Goal: Transaction & Acquisition: Obtain resource

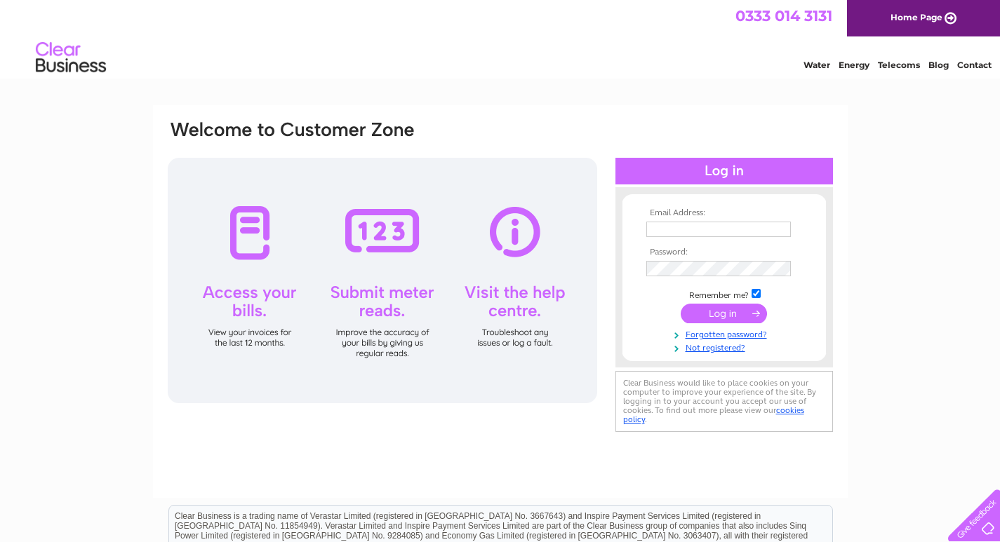
click at [676, 234] on input "text" at bounding box center [718, 229] width 145 height 15
type input "[EMAIL_ADDRESS][DOMAIN_NAME]"
click at [712, 309] on input "submit" at bounding box center [724, 315] width 86 height 20
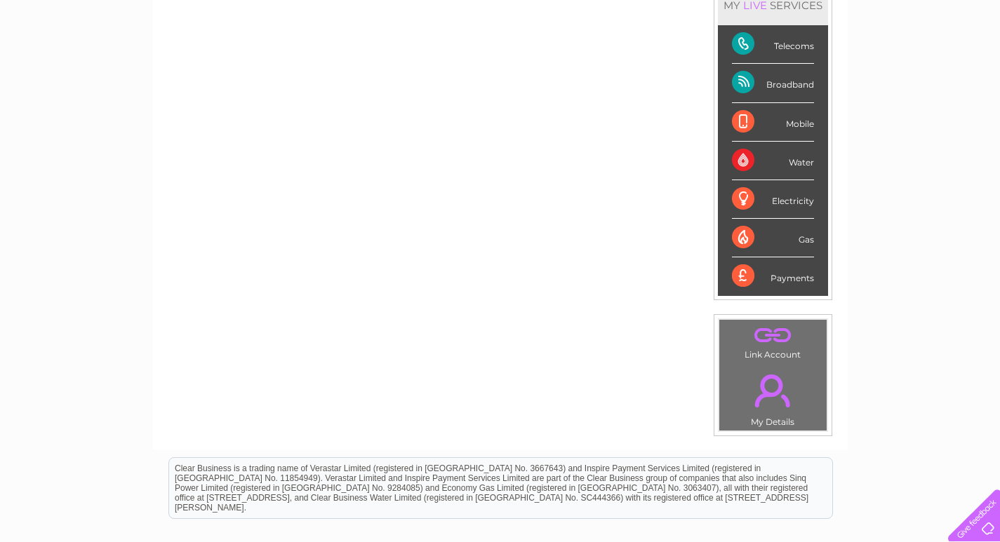
scroll to position [211, 0]
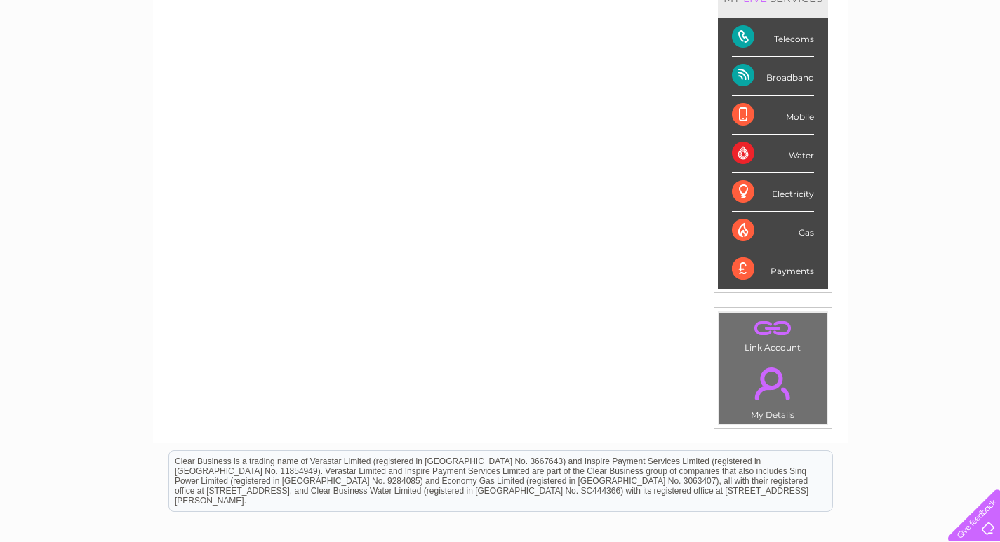
click at [785, 42] on div "Telecoms" at bounding box center [773, 37] width 82 height 39
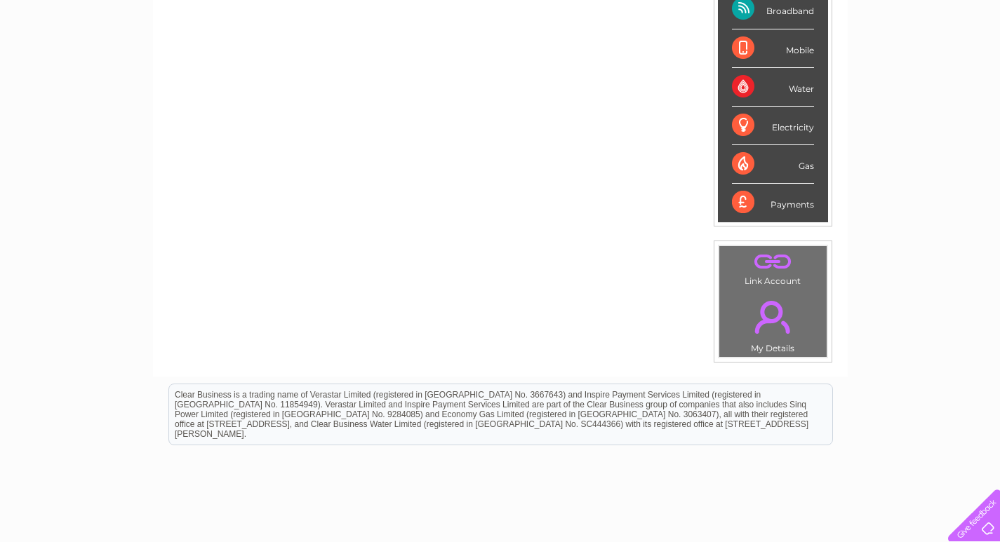
scroll to position [11, 0]
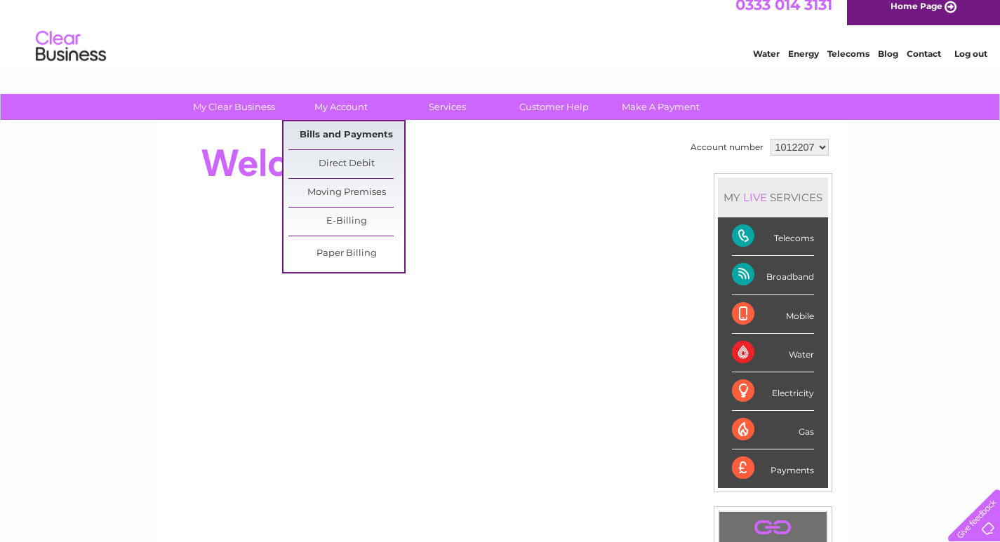
click at [336, 133] on link "Bills and Payments" at bounding box center [346, 135] width 116 height 28
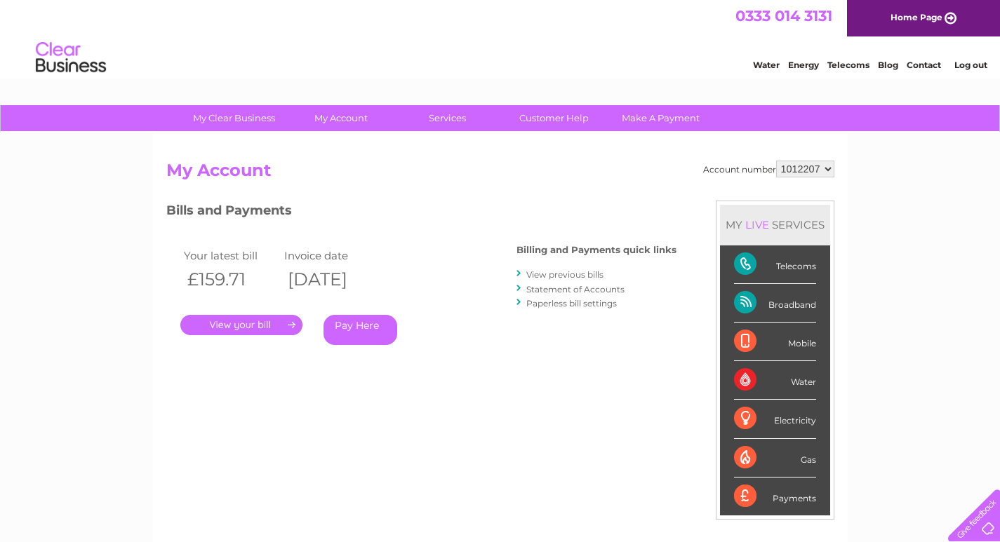
click at [561, 276] on link "View previous bills" at bounding box center [564, 274] width 77 height 11
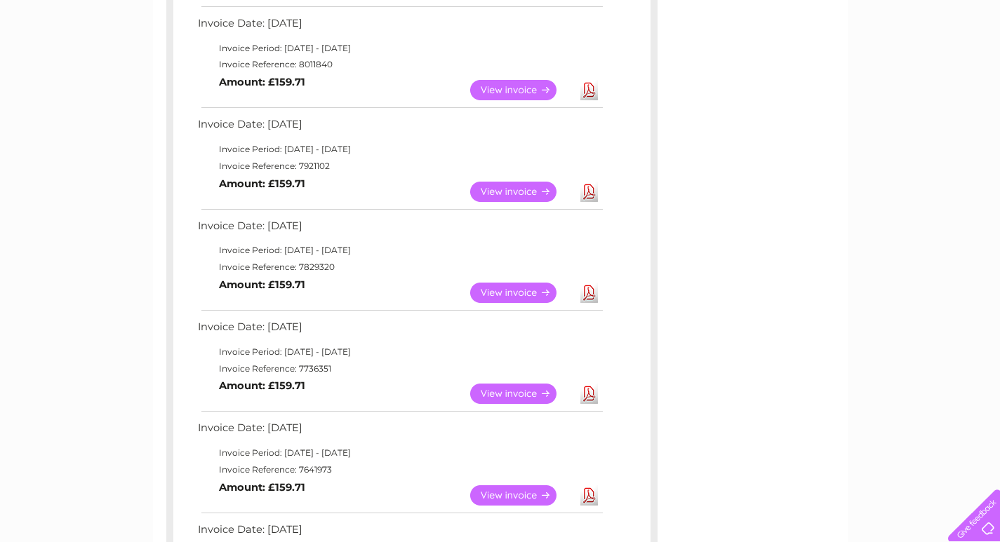
scroll to position [491, 0]
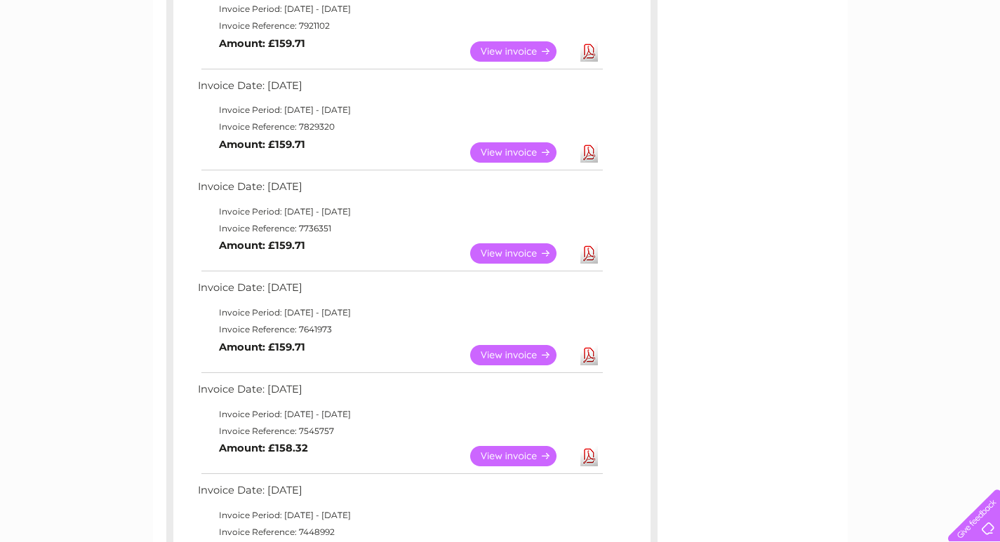
click at [595, 258] on link "Download" at bounding box center [589, 254] width 18 height 20
click at [588, 359] on link "Download" at bounding box center [589, 355] width 18 height 20
click at [587, 464] on link "Download" at bounding box center [589, 456] width 18 height 20
